Goal: Information Seeking & Learning: Learn about a topic

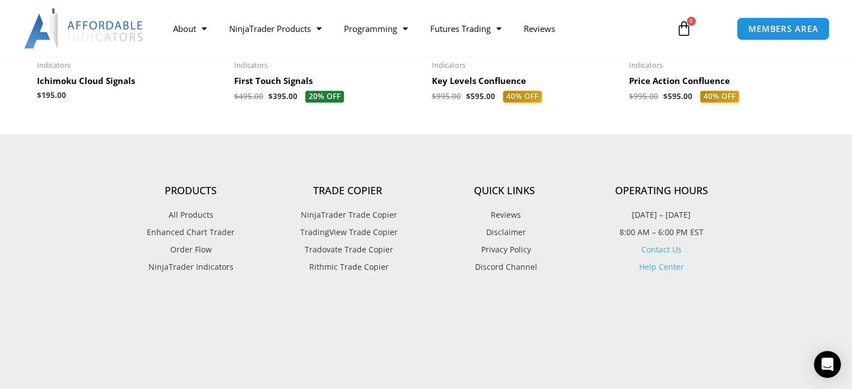
scroll to position [1177, 0]
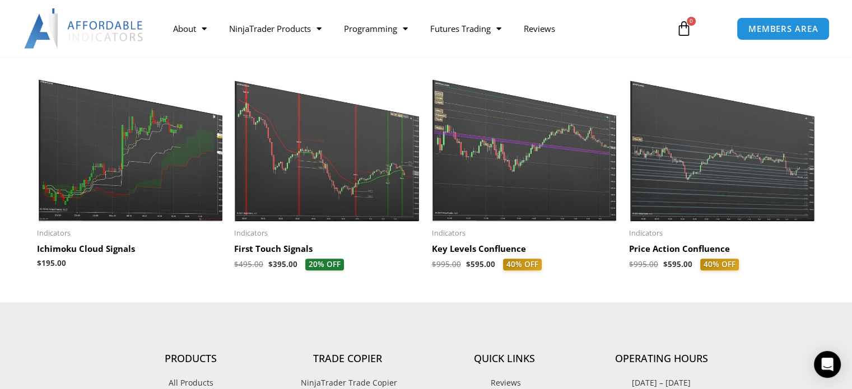
click at [519, 147] on img at bounding box center [525, 142] width 187 height 160
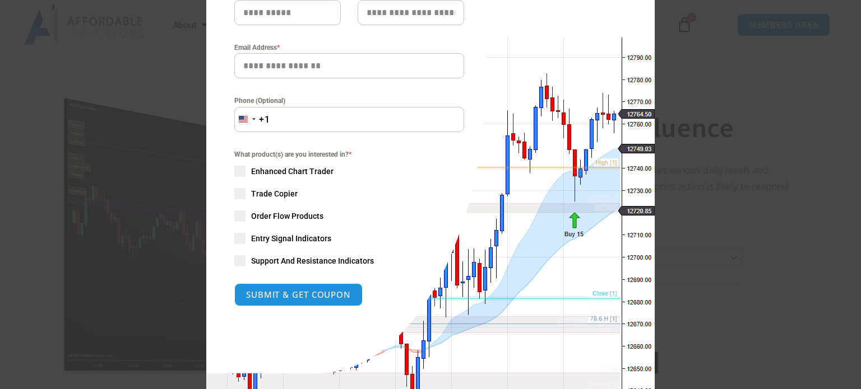
scroll to position [213, 0]
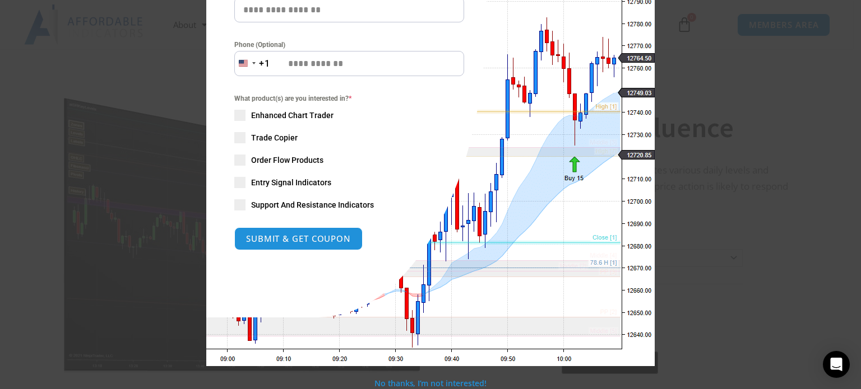
click at [234, 203] on span "SAVE 20% NOW popup" at bounding box center [239, 204] width 11 height 11
click at [234, 206] on span "SAVE 20% NOW popup" at bounding box center [239, 204] width 11 height 11
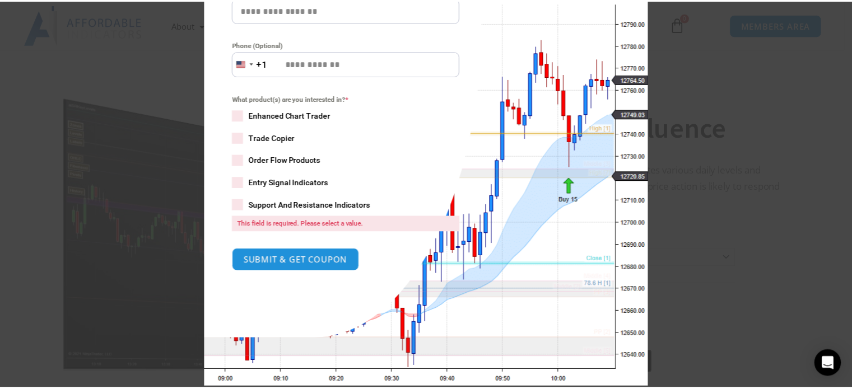
scroll to position [0, 0]
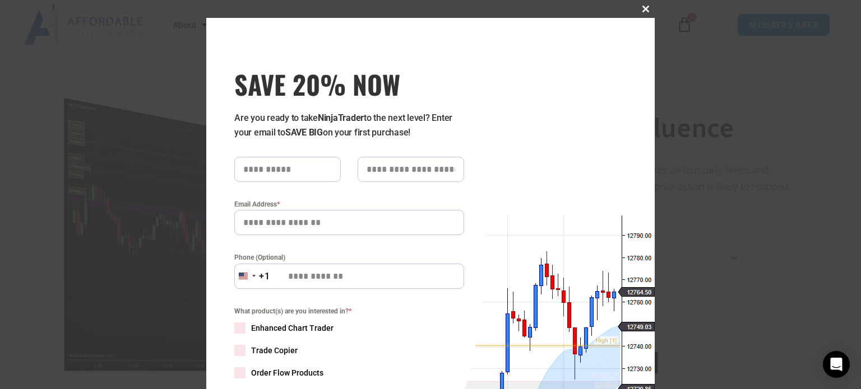
click at [639, 10] on span "SAVE 20% NOW popup" at bounding box center [646, 9] width 18 height 7
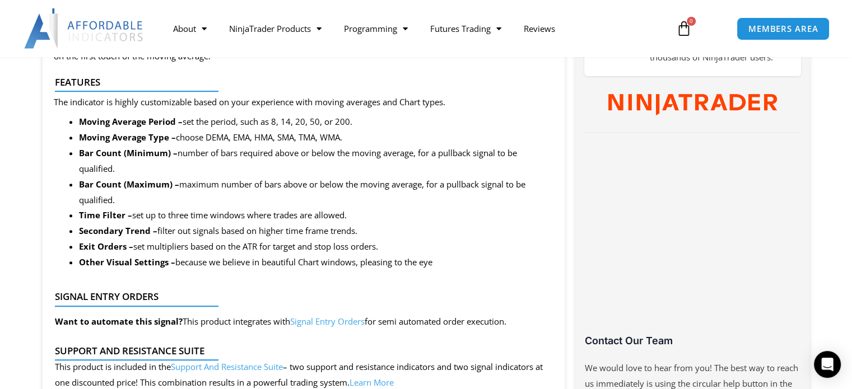
scroll to position [672, 0]
